Goal: Task Accomplishment & Management: Complete application form

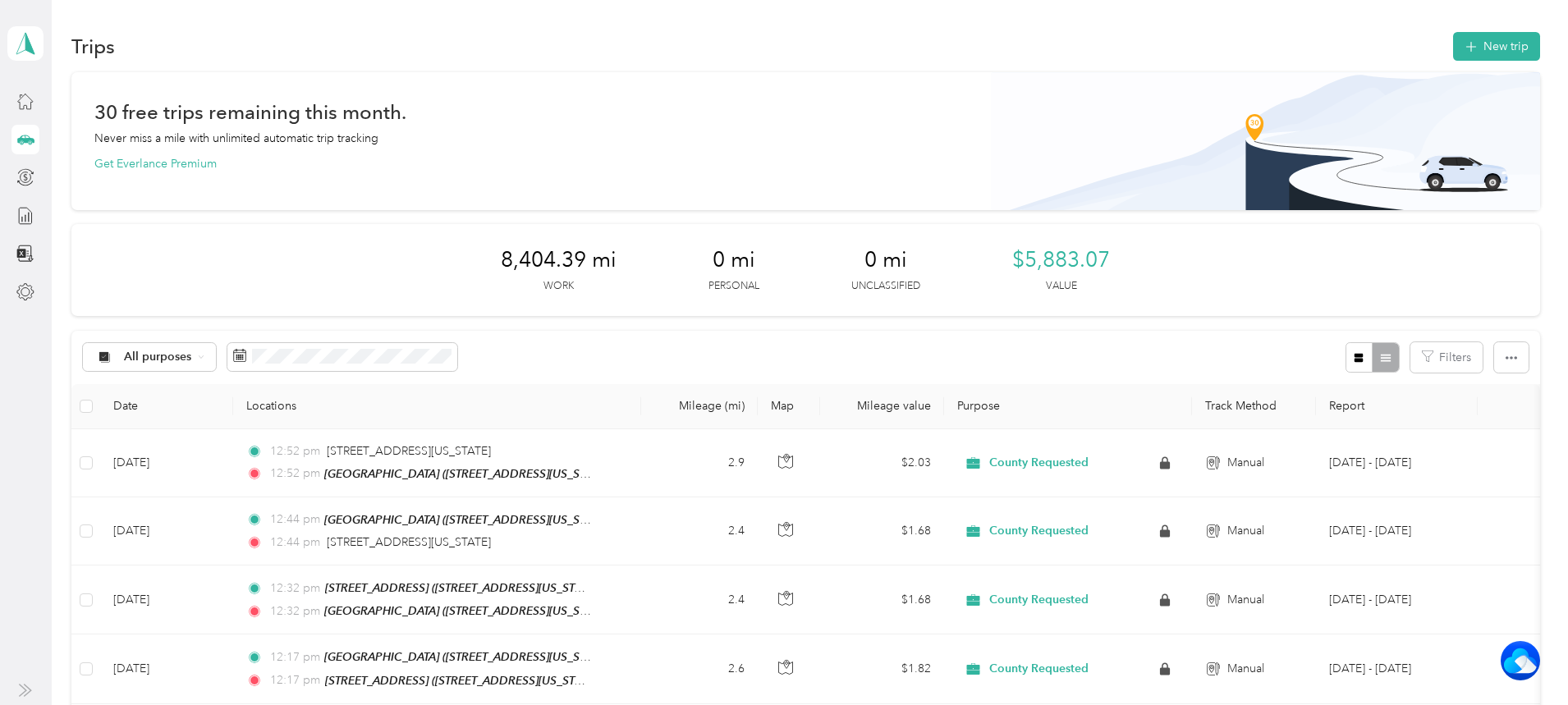
click at [1453, 42] on button "New trip" at bounding box center [1496, 46] width 87 height 29
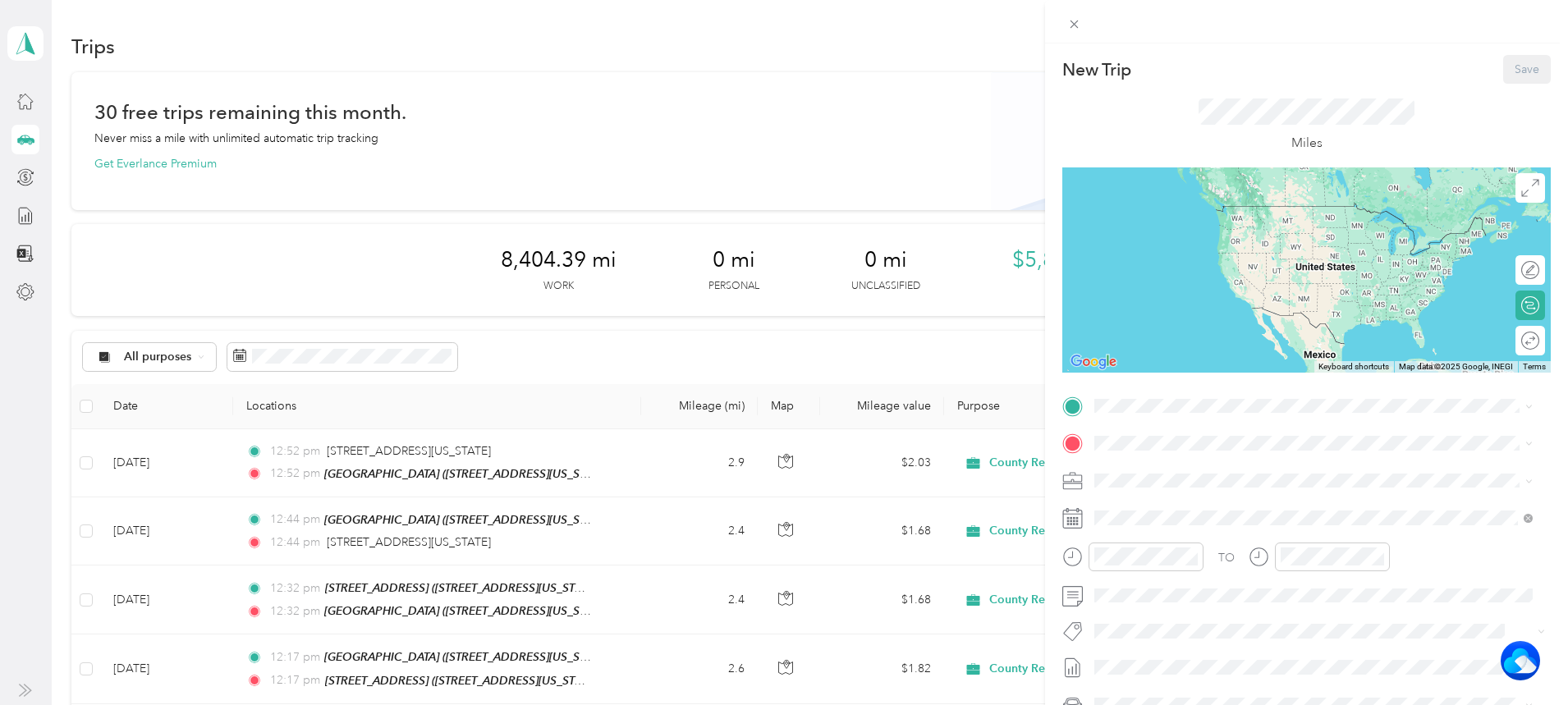
click at [1217, 469] on strong "Cirby Hills" at bounding box center [1209, 471] width 55 height 15
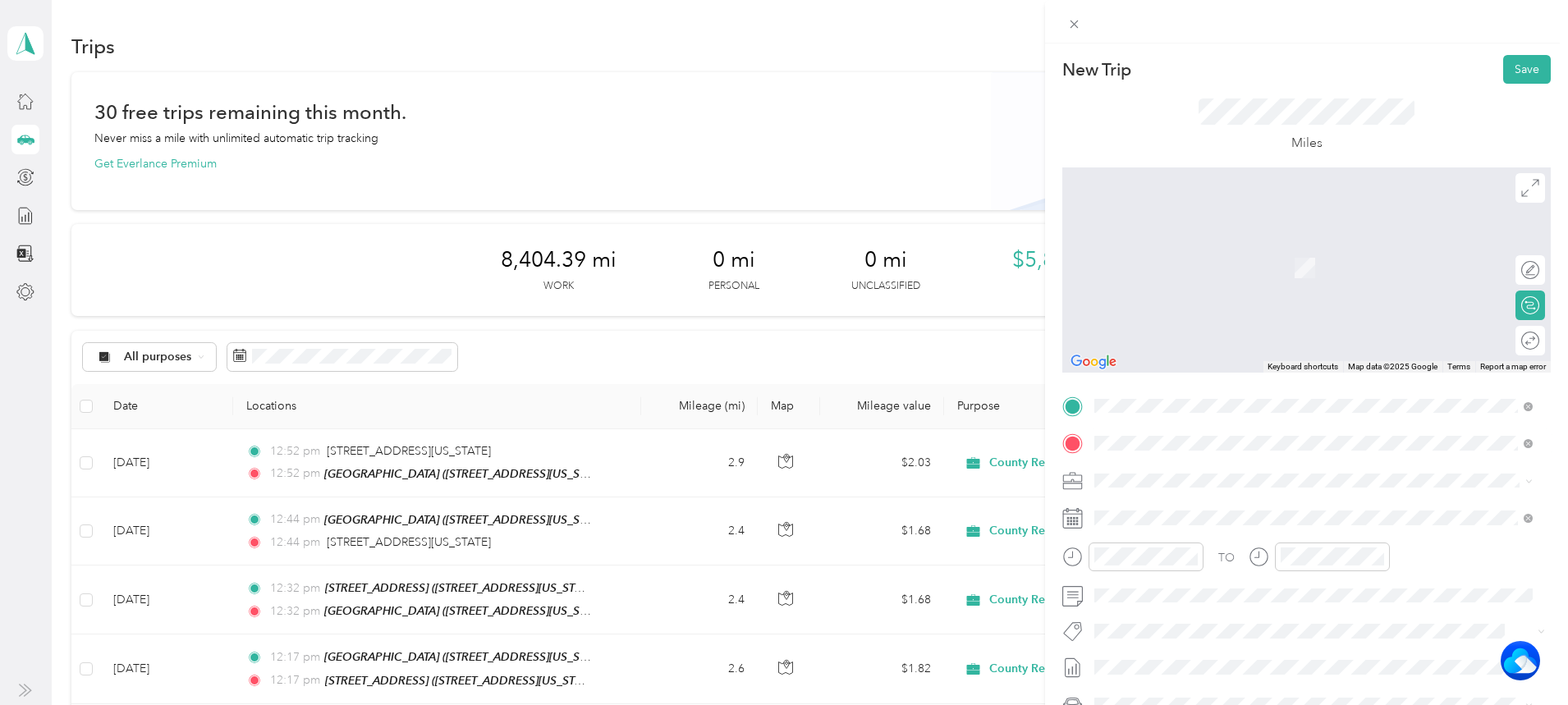
click at [1197, 548] on div "1099 Sunset Drive Roseville, California 95678, United States" at bounding box center [1313, 537] width 427 height 22
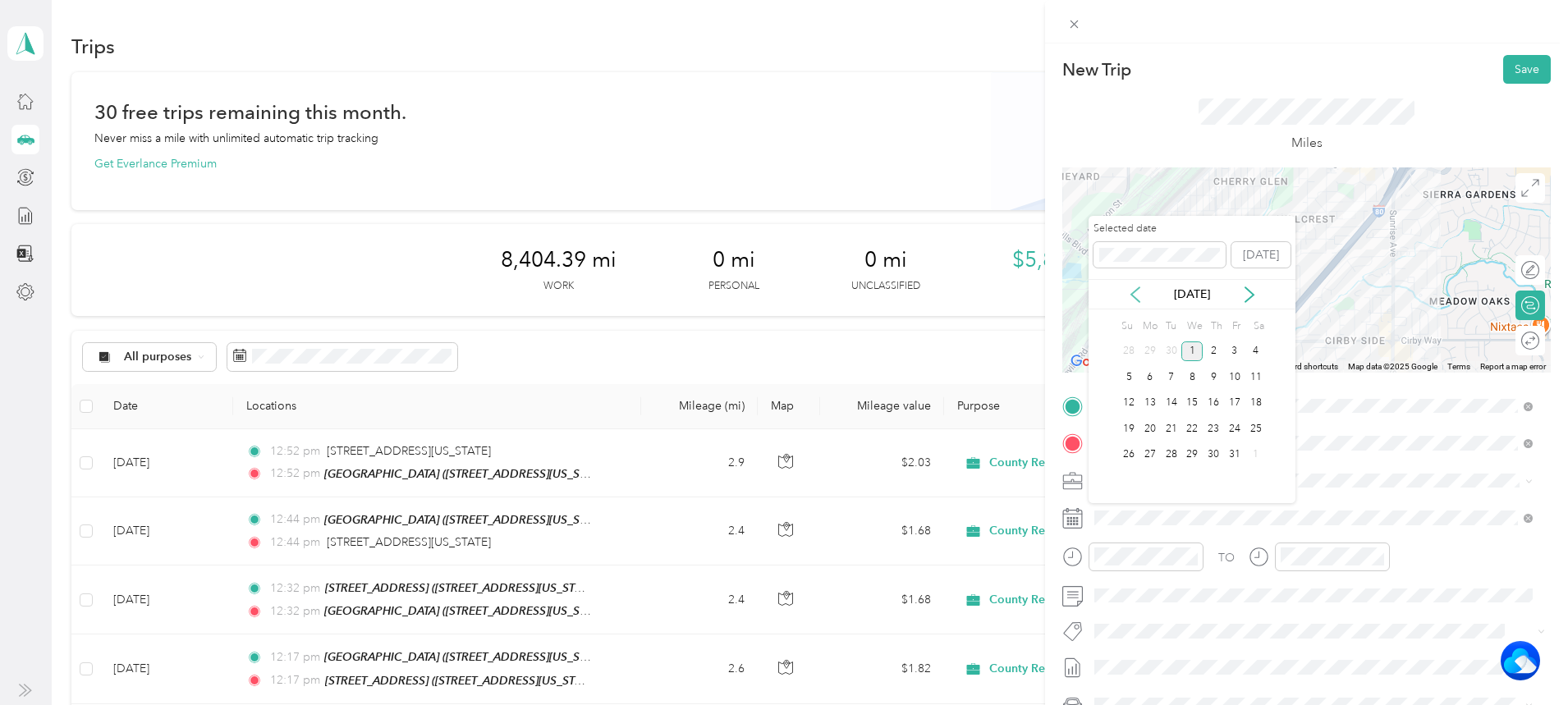
click at [1137, 298] on icon at bounding box center [1135, 294] width 16 height 16
click at [1169, 457] on div "30" at bounding box center [1171, 455] width 21 height 20
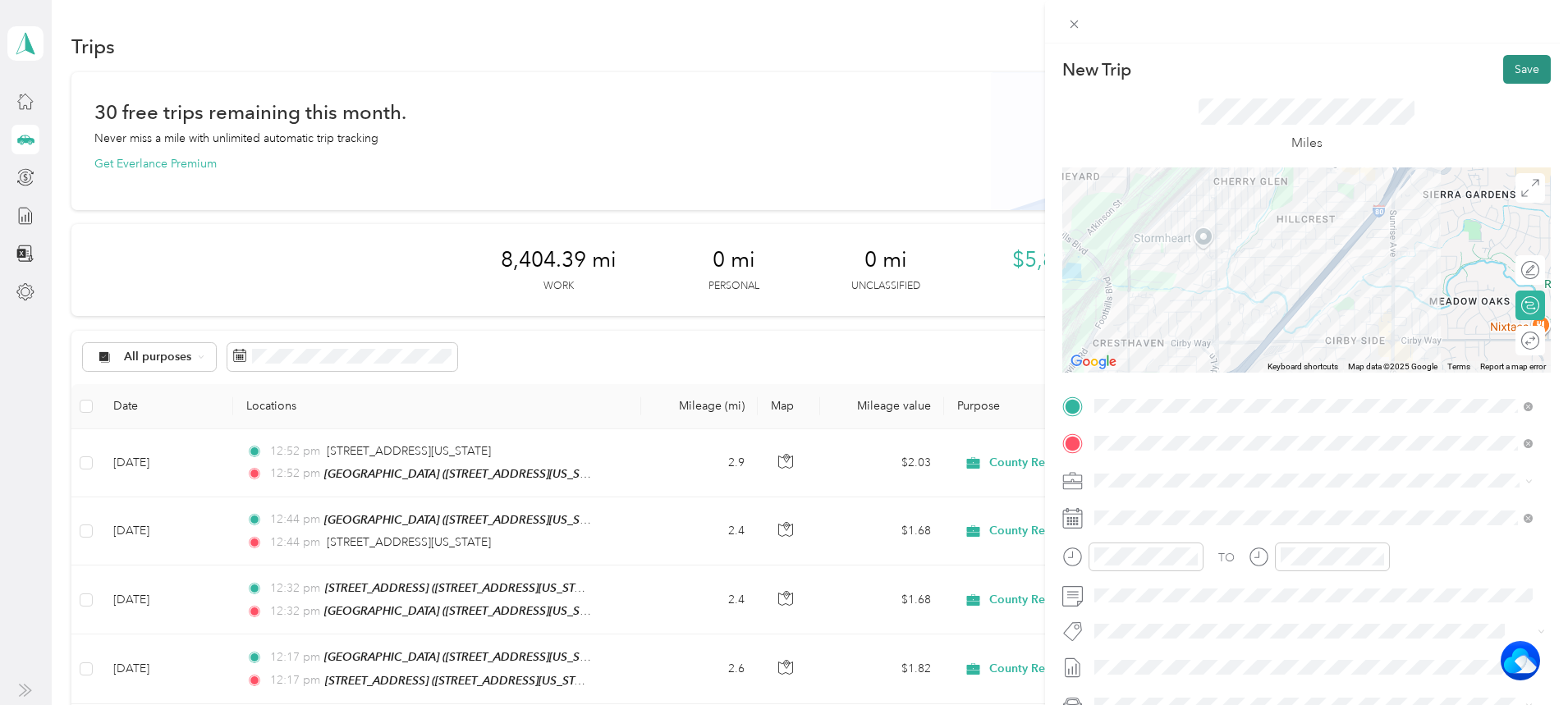
click at [1517, 65] on button "Save" at bounding box center [1526, 70] width 47 height 29
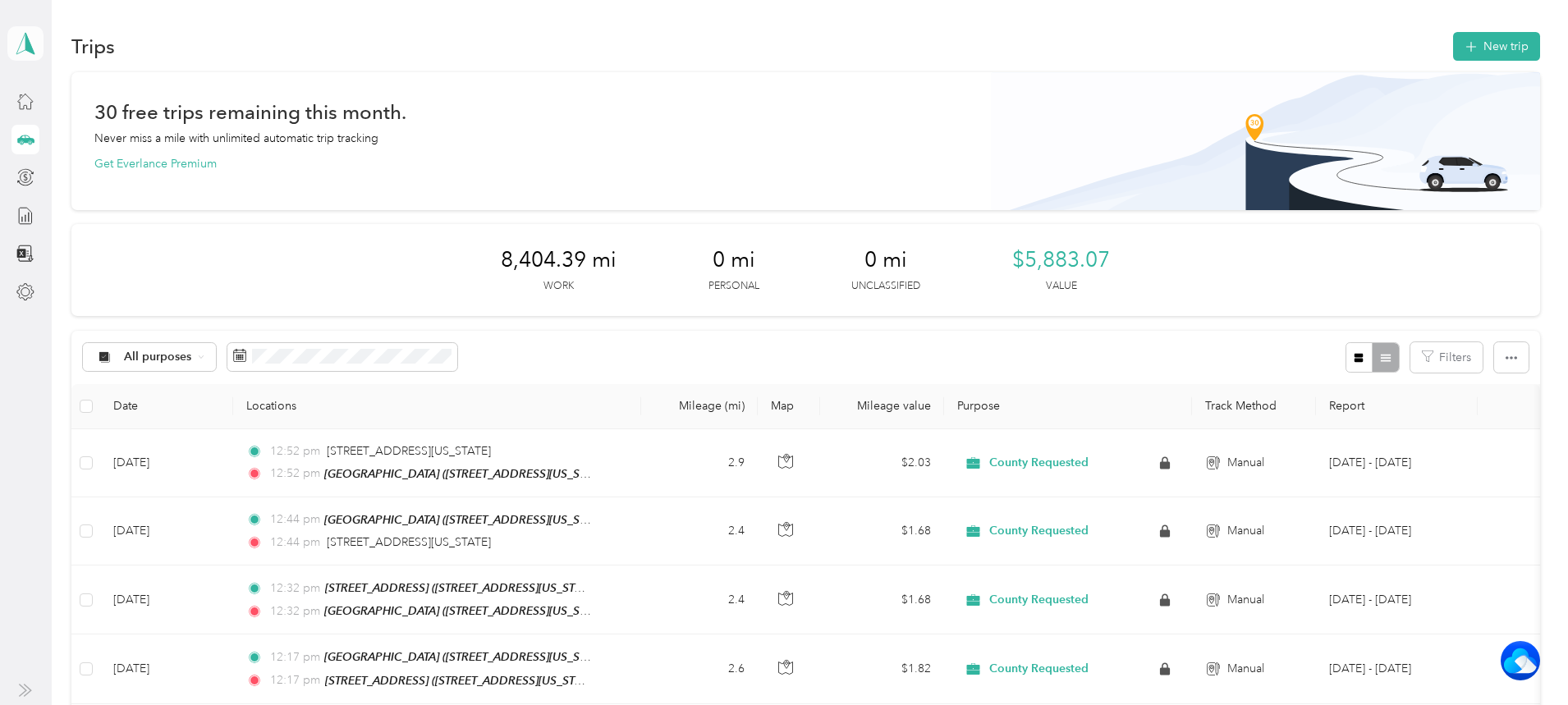
click at [22, 37] on icon at bounding box center [25, 44] width 24 height 23
click at [77, 138] on div "Log out" at bounding box center [181, 129] width 323 height 29
